Goal: Task Accomplishment & Management: Manage account settings

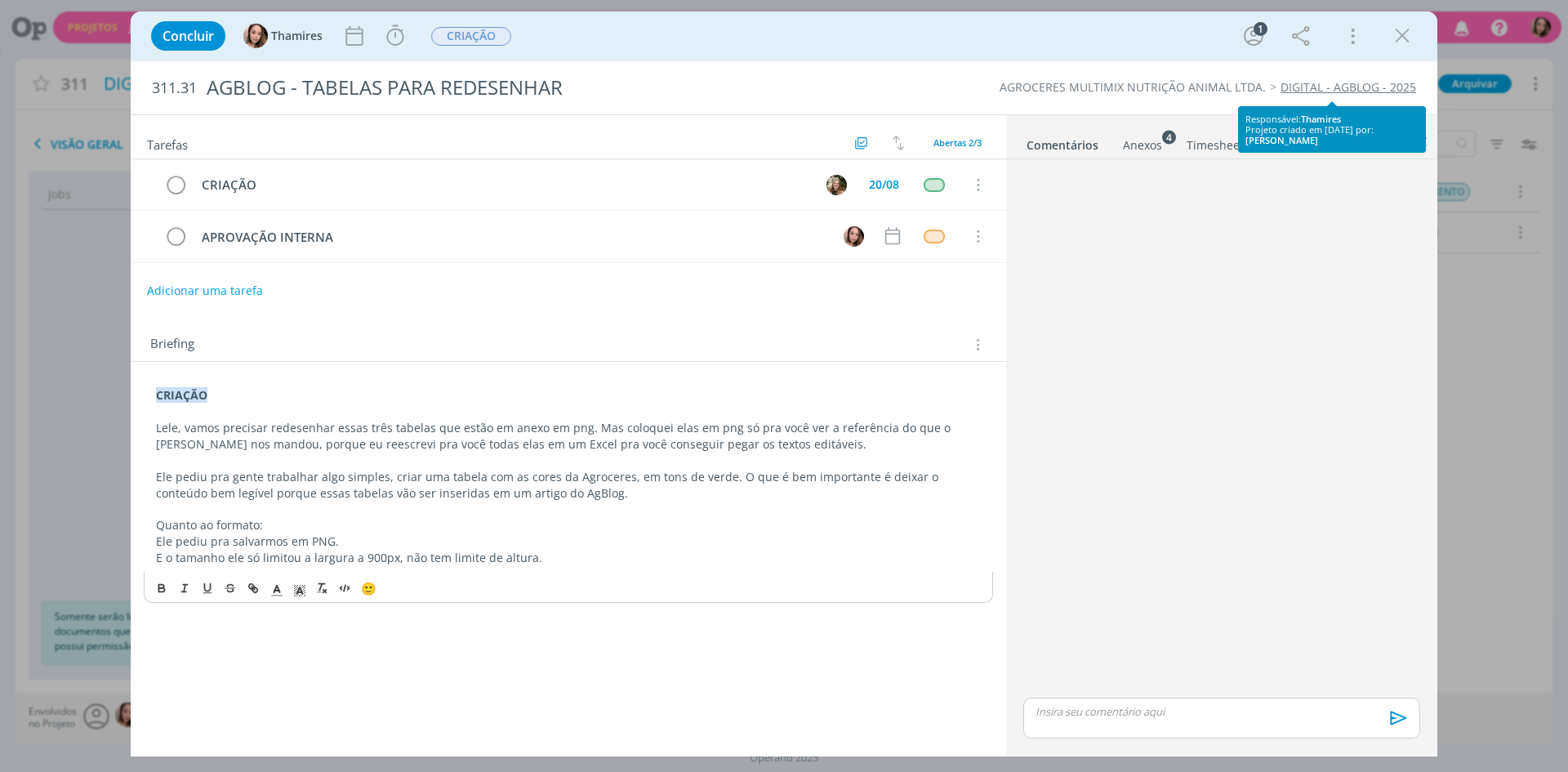
click at [179, 186] on icon "dialog" at bounding box center [176, 186] width 25 height 25
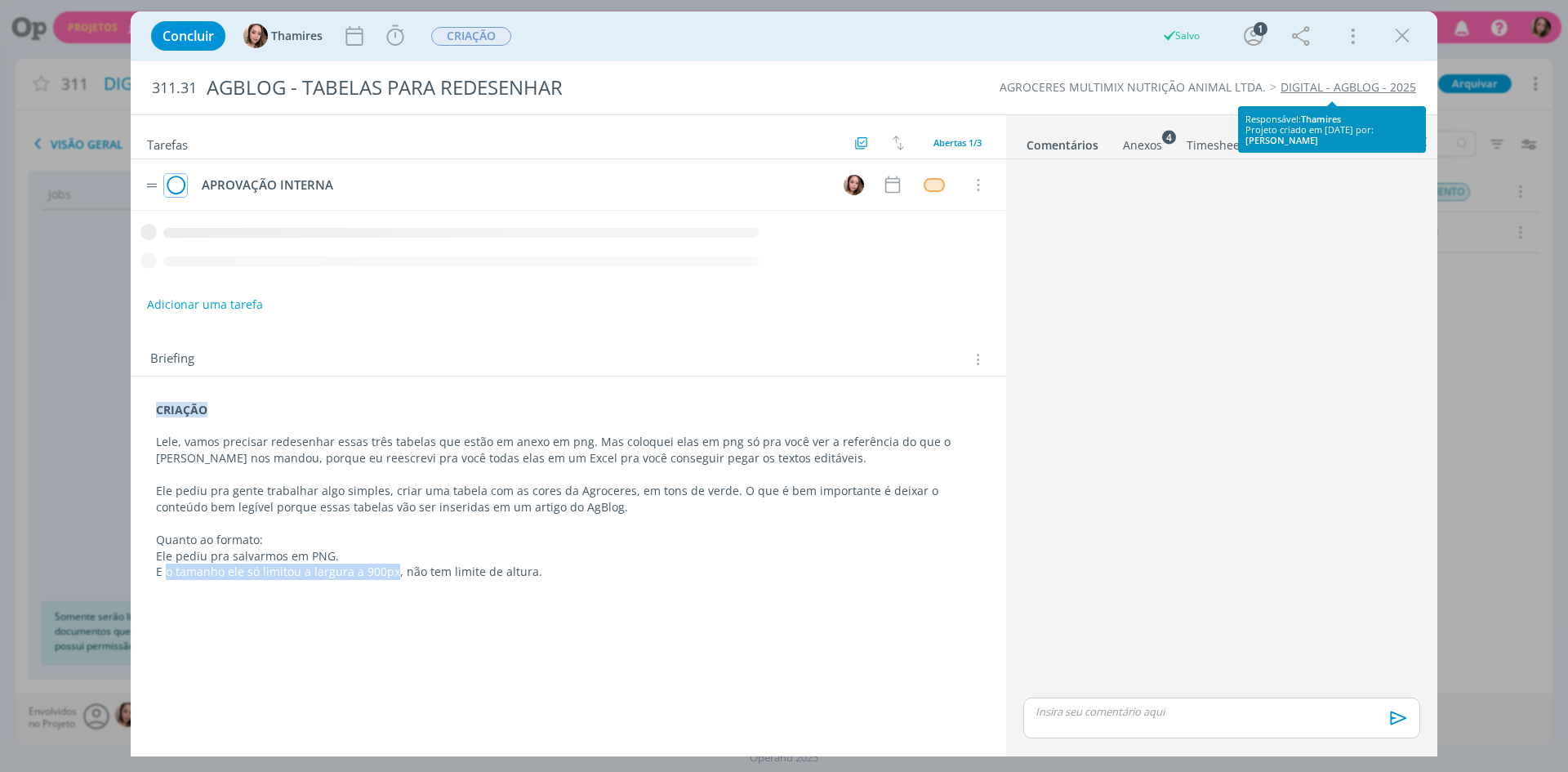
click at [178, 193] on icon "dialog" at bounding box center [176, 186] width 23 height 25
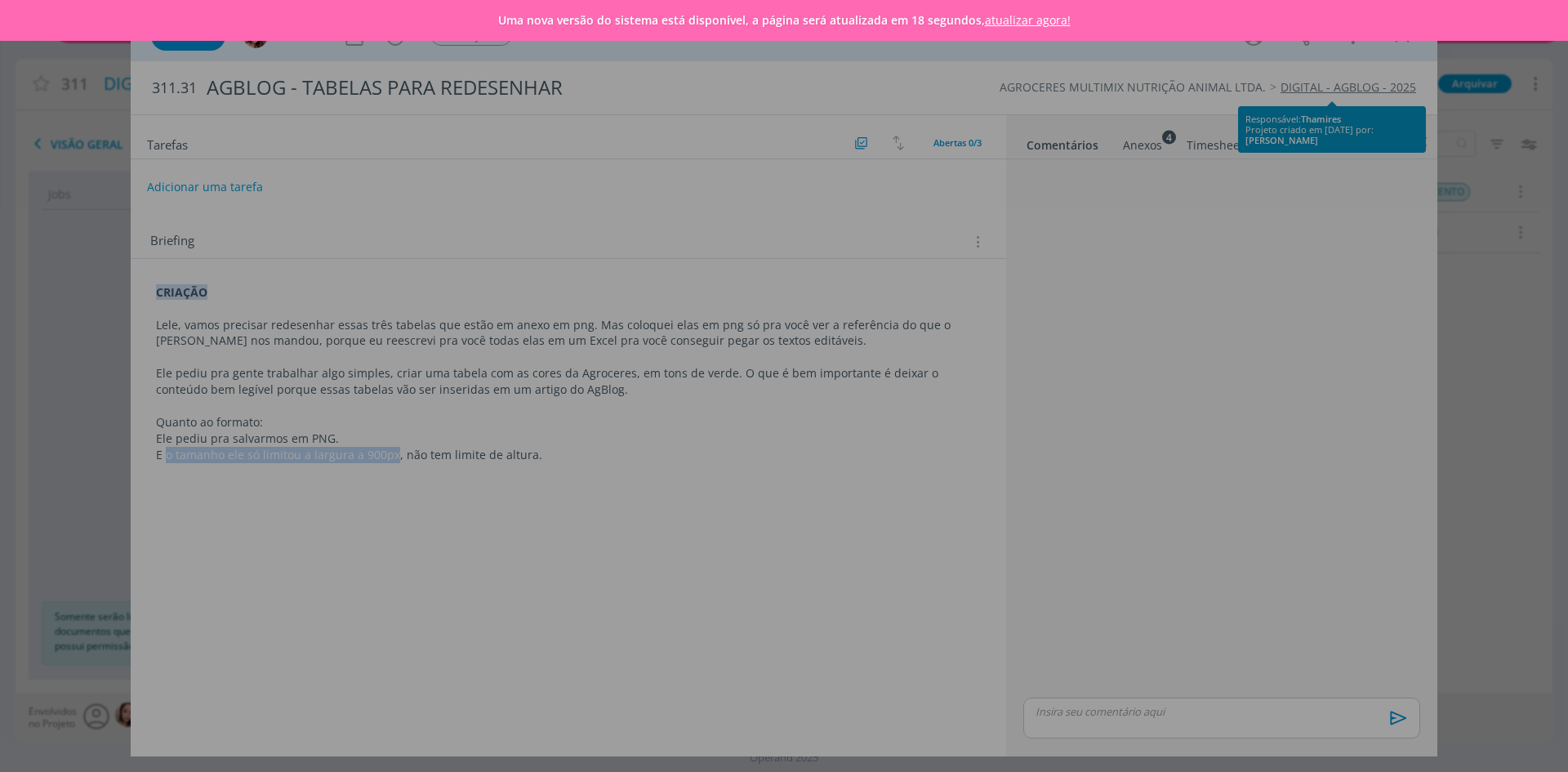
click at [1018, 19] on link "atualizar agora!" at bounding box center [1028, 20] width 86 height 15
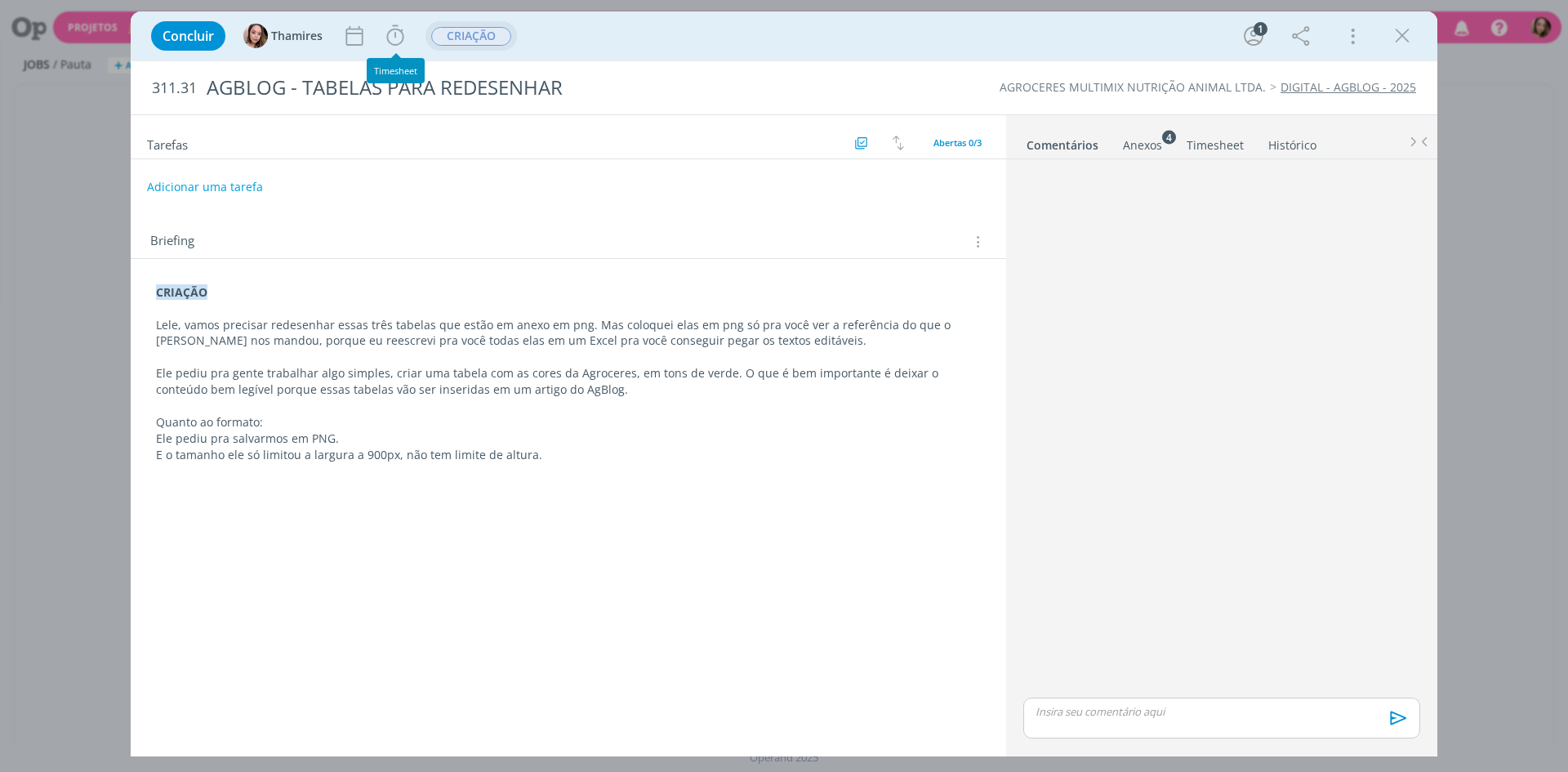
click at [448, 34] on span "CRIAÇÃO" at bounding box center [471, 36] width 80 height 19
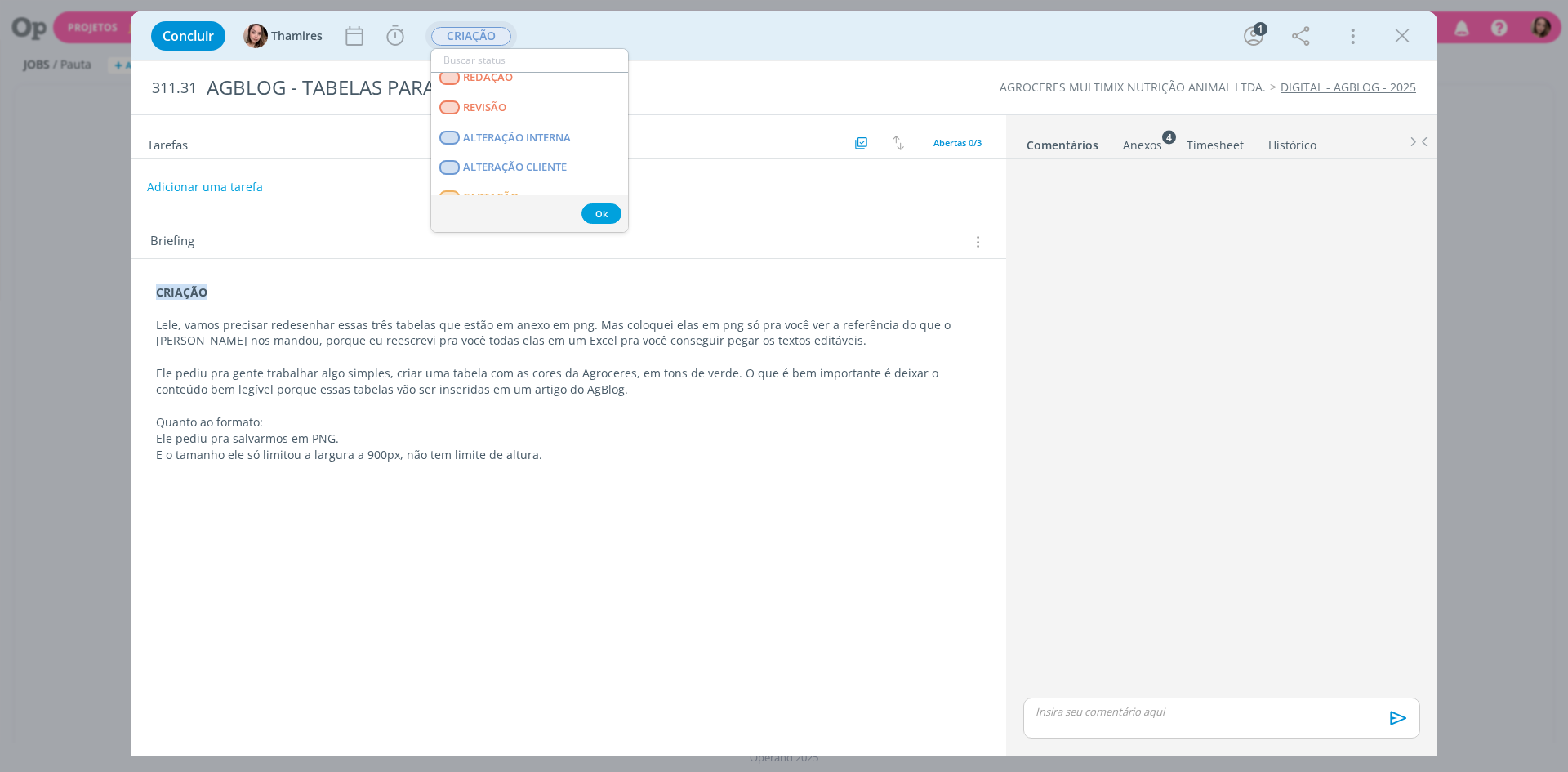
scroll to position [245, 0]
click at [512, 118] on CLIENTE "APROVAÇÃO CLIENTE" at bounding box center [530, 112] width 197 height 30
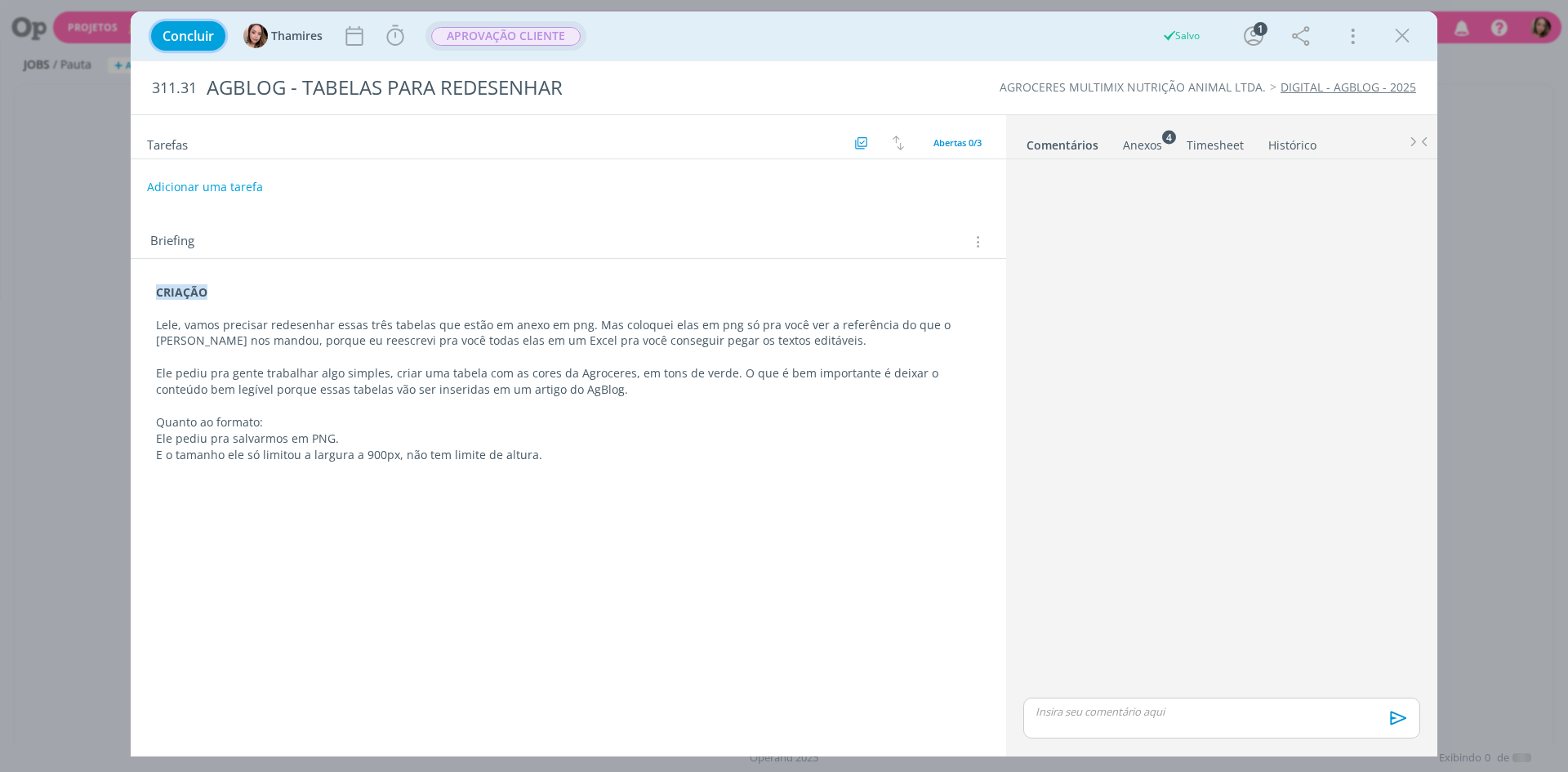
click at [175, 42] on span "Concluir" at bounding box center [188, 36] width 51 height 13
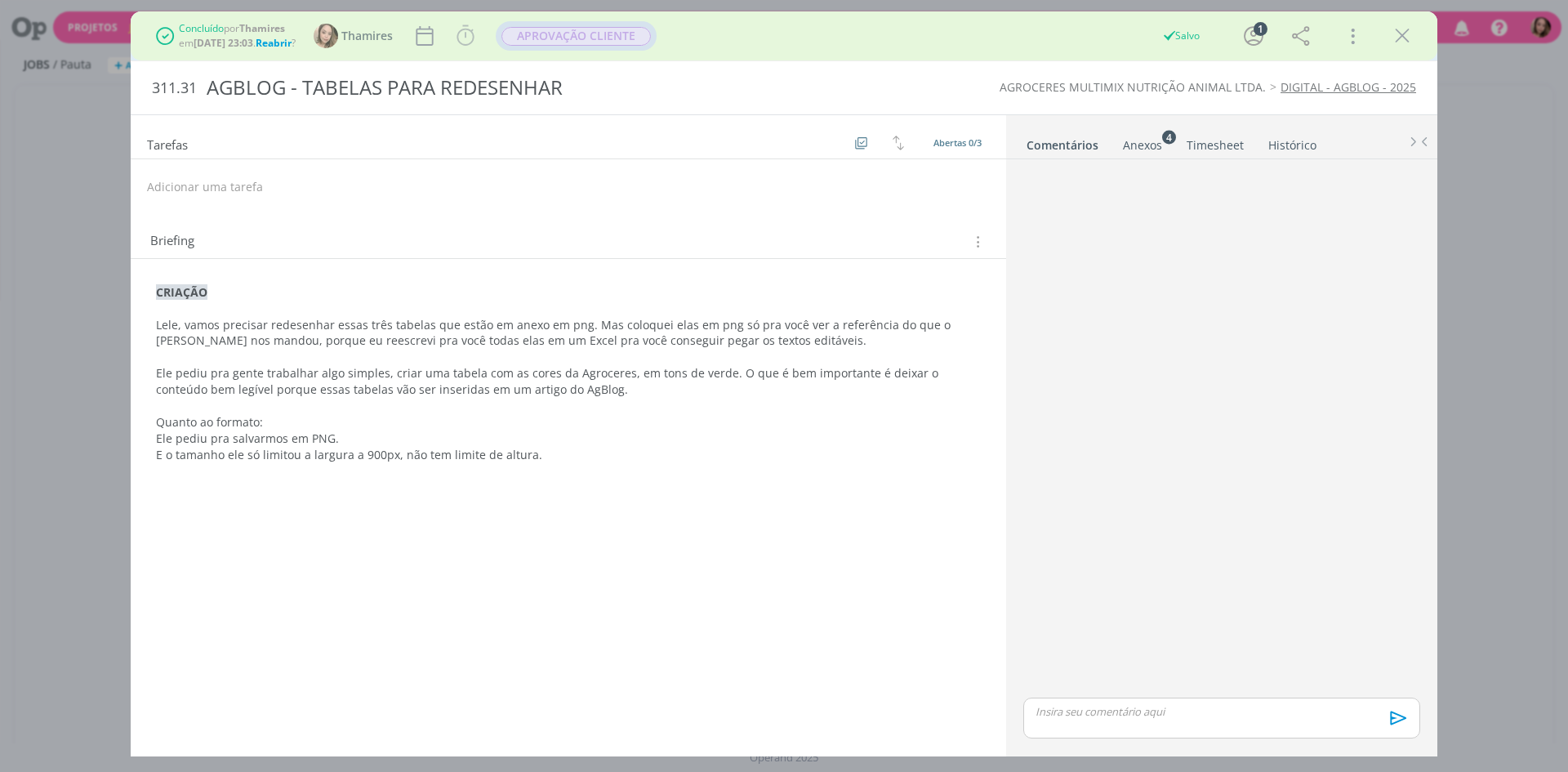
click at [1386, 42] on div "Concluído por Thamires em 19/08 às 23:03 . Reabrir ? Thamires Iniciar Apontar D…" at bounding box center [784, 36] width 1282 height 39
click at [1403, 38] on icon "dialog" at bounding box center [1403, 36] width 25 height 25
